Goal: Navigation & Orientation: Go to known website

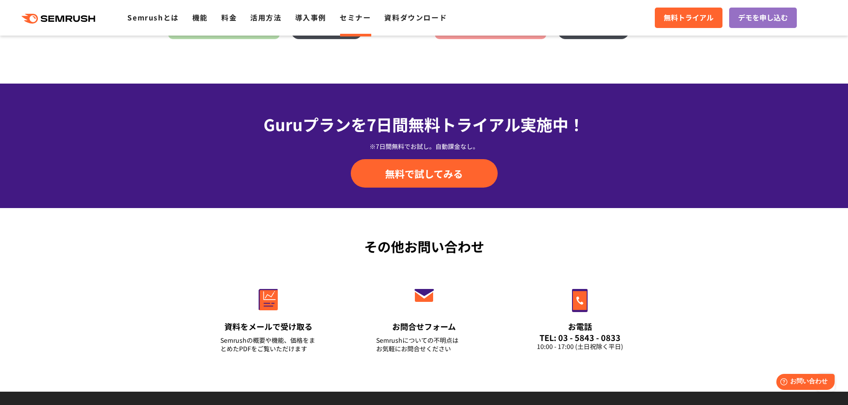
scroll to position [712, 0]
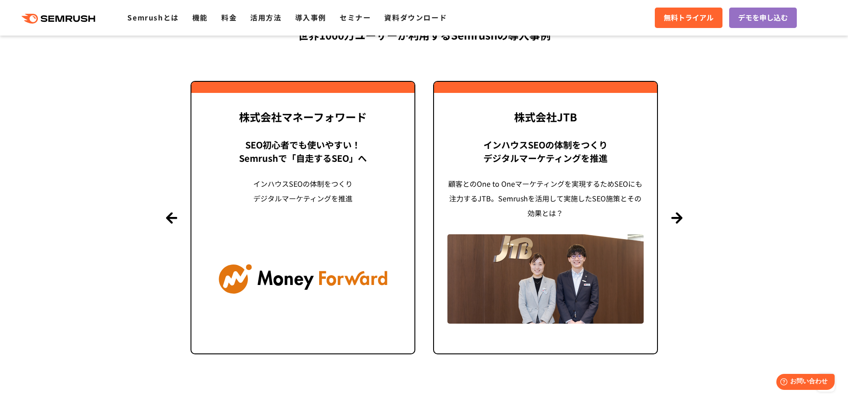
scroll to position [2358, 0]
